Goal: Transaction & Acquisition: Download file/media

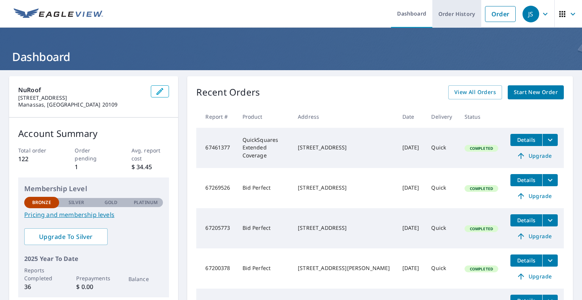
click at [458, 16] on link "Order History" at bounding box center [457, 14] width 49 height 28
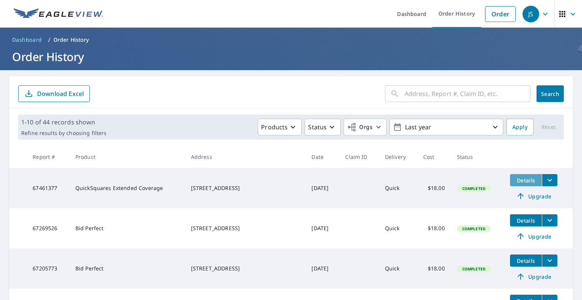
click at [533, 181] on button "Details" at bounding box center [526, 180] width 32 height 12
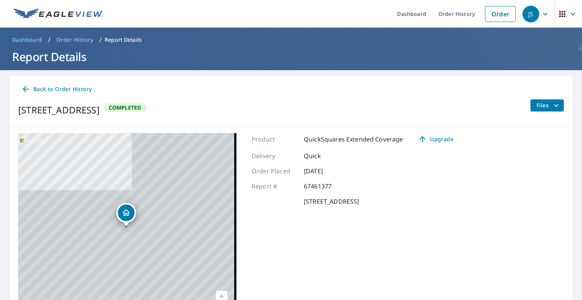
scroll to position [53, 0]
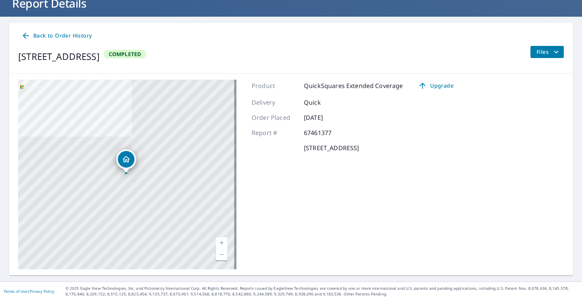
click at [538, 50] on span "Files" at bounding box center [549, 51] width 24 height 9
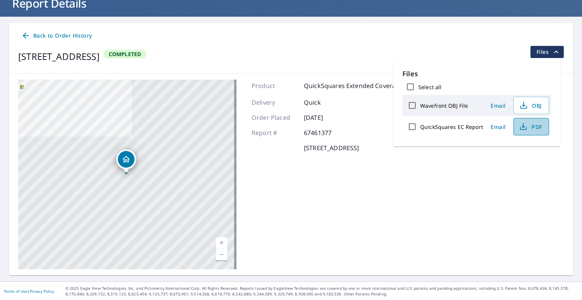
click at [535, 129] on span "PDF" at bounding box center [531, 126] width 24 height 9
click at [385, 223] on div "Product QuickSquares Extended Coverage Upgrade Delivery Quick Order Placed [DAT…" at bounding box center [356, 175] width 208 height 190
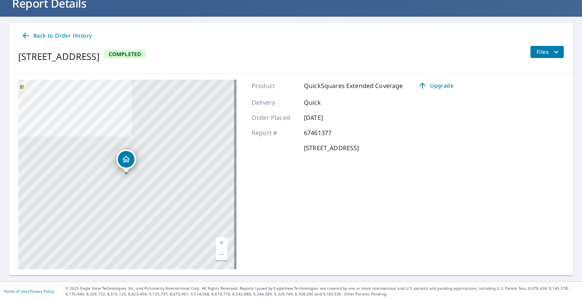
click at [58, 36] on span "Back to Order History" at bounding box center [56, 35] width 71 height 9
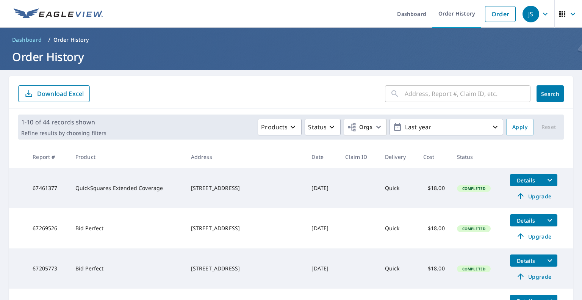
click at [569, 13] on icon "button" at bounding box center [573, 13] width 9 height 9
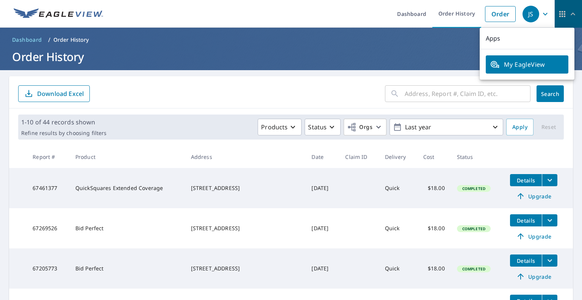
click at [569, 15] on icon "button" at bounding box center [573, 13] width 9 height 9
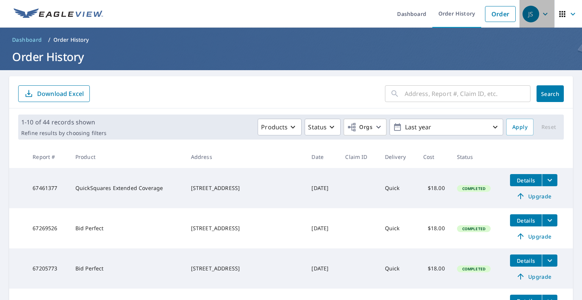
click at [543, 20] on span "JS" at bounding box center [537, 14] width 29 height 18
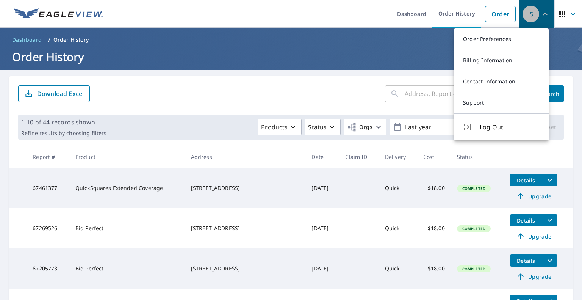
click at [543, 20] on span "JS" at bounding box center [537, 14] width 29 height 18
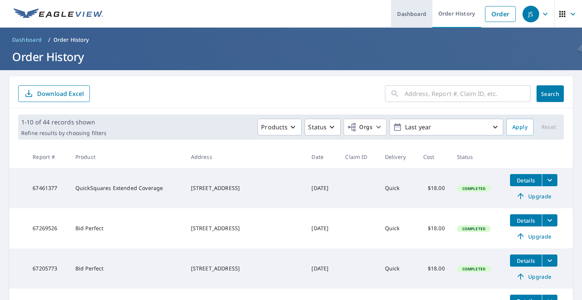
click at [418, 17] on link "Dashboard" at bounding box center [411, 14] width 41 height 28
